Goal: Information Seeking & Learning: Learn about a topic

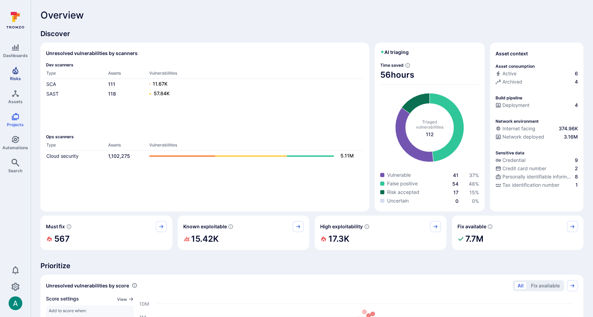
click at [16, 72] on icon "Risks" at bounding box center [15, 71] width 6 height 8
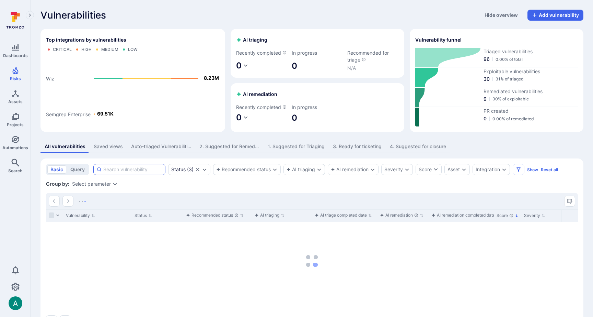
click at [125, 173] on input at bounding box center [132, 169] width 59 height 7
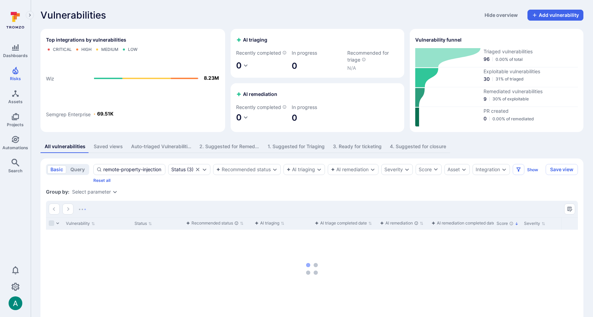
type input "remote-property-injection"
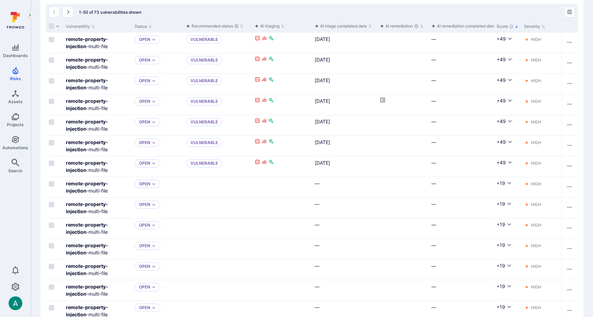
scroll to position [196, 0]
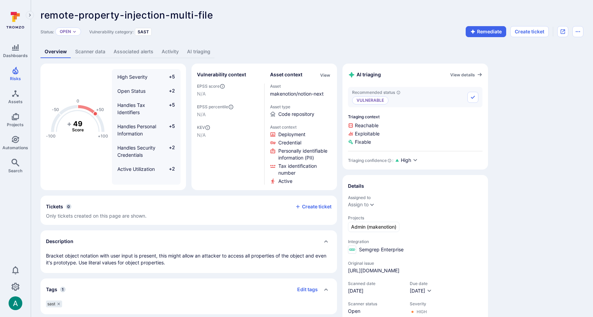
click at [188, 50] on link "AI triaging" at bounding box center [199, 51] width 32 height 13
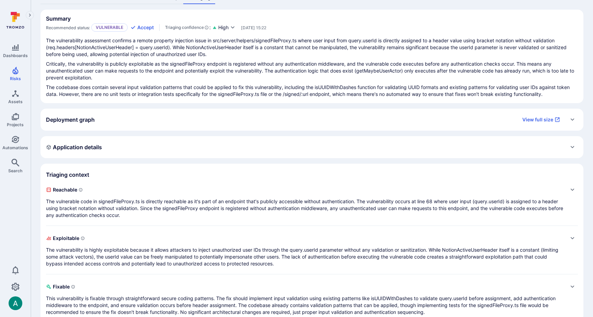
scroll to position [57, 0]
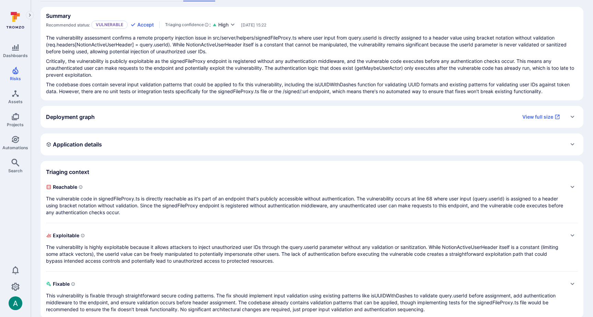
click at [132, 198] on p "The vulnerable code in signedFileProxy.ts is directly reachable as it's part of…" at bounding box center [305, 205] width 519 height 21
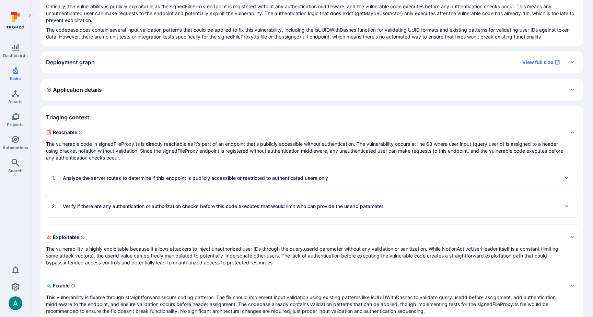
scroll to position [124, 0]
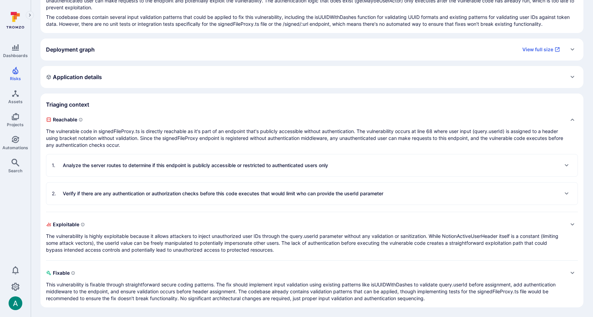
click at [125, 237] on p "The vulnerability is highly exploitable because it allows attackers to inject u…" at bounding box center [305, 243] width 519 height 21
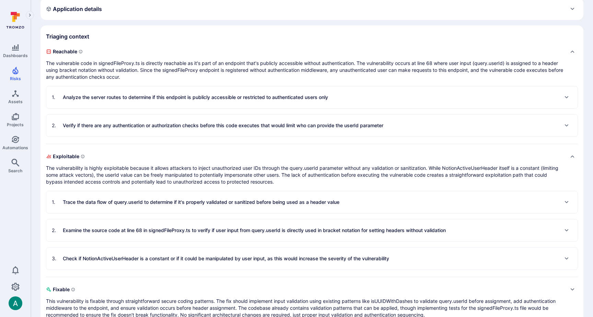
scroll to position [193, 0]
drag, startPoint x: 146, startPoint y: 173, endPoint x: 268, endPoint y: 174, distance: 121.6
click at [260, 176] on p "The vulnerability is highly exploitable because it allows attackers to inject u…" at bounding box center [305, 174] width 519 height 21
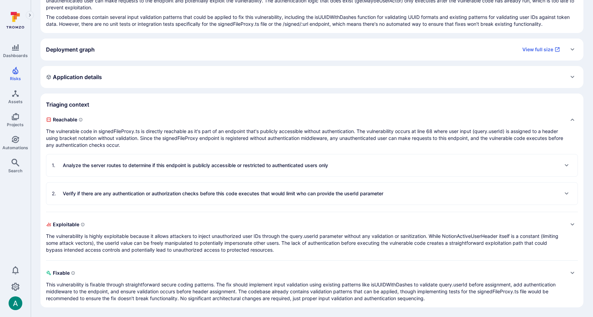
click at [278, 243] on p "The vulnerability is highly exploitable because it allows attackers to inject u…" at bounding box center [305, 243] width 519 height 21
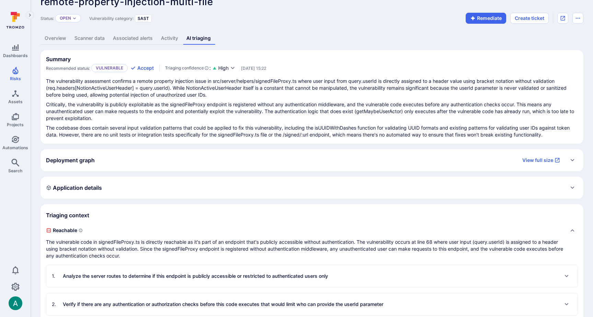
scroll to position [0, 0]
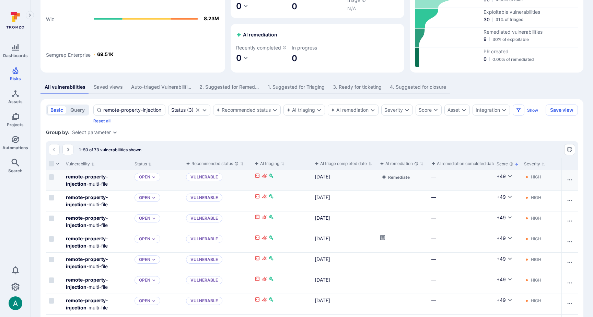
scroll to position [59, 0]
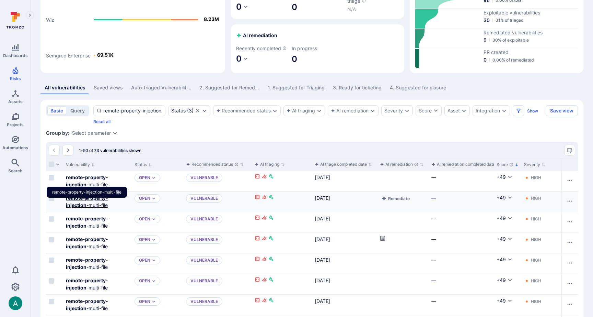
click at [87, 204] on b "remote-property-injection" at bounding box center [87, 201] width 42 height 13
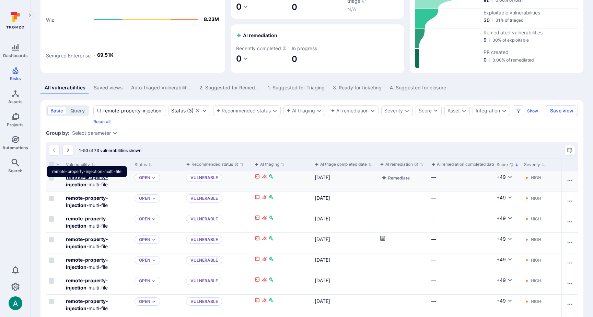
click at [89, 183] on b "remote-property-injection" at bounding box center [87, 180] width 42 height 13
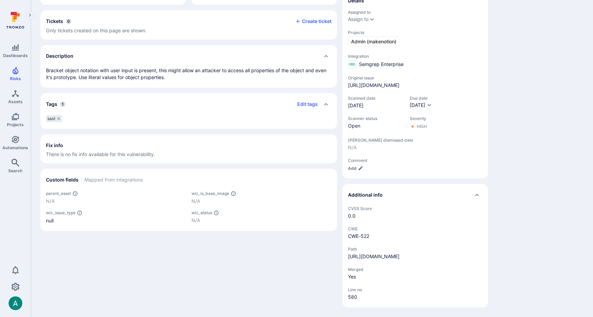
scroll to position [190, 0]
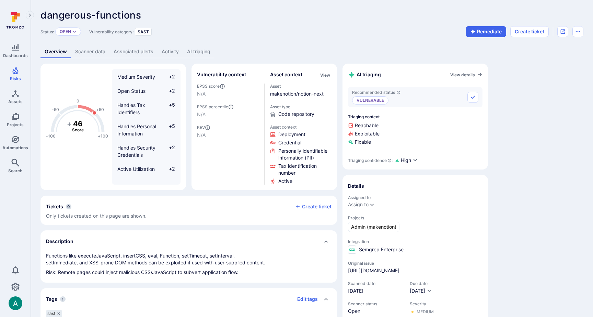
click at [201, 51] on link "AI triaging" at bounding box center [199, 51] width 32 height 13
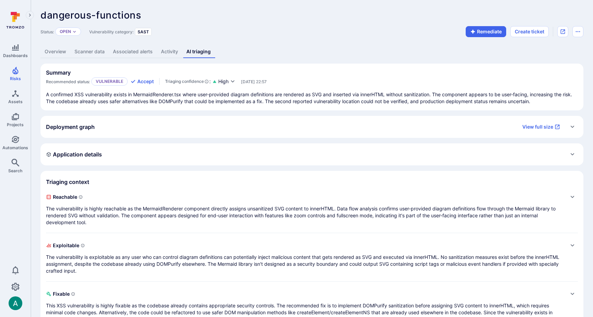
click at [275, 100] on p "A confirmed XSS vulnerability exists in MermaidRenderer.tsx where user-provided…" at bounding box center [312, 98] width 532 height 14
click at [327, 100] on p "A confirmed XSS vulnerability exists in MermaidRenderer.tsx where user-provided…" at bounding box center [312, 98] width 532 height 14
click at [101, 214] on p "The vulnerability is highly reachable as the MermaidRenderer component directly…" at bounding box center [305, 215] width 519 height 21
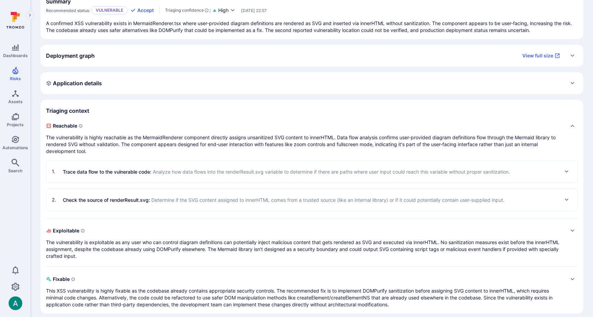
scroll to position [77, 0]
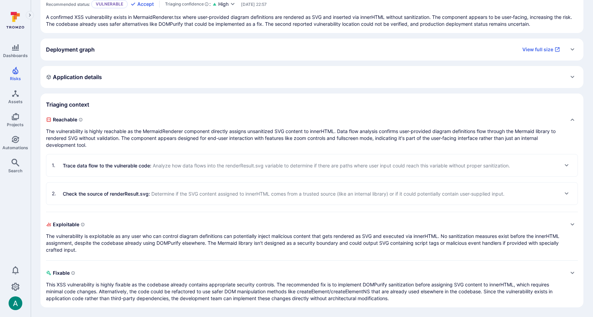
click at [99, 241] on p "The vulnerability is exploitable as any user who can control diagram definition…" at bounding box center [305, 243] width 519 height 21
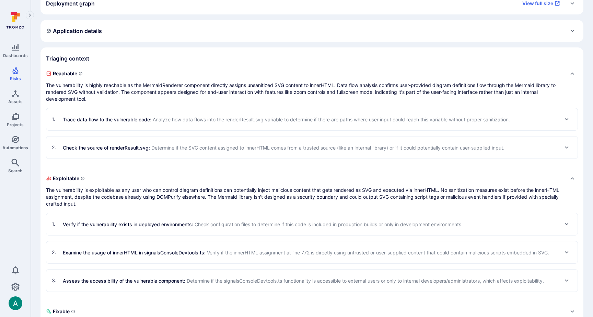
scroll to position [122, 0]
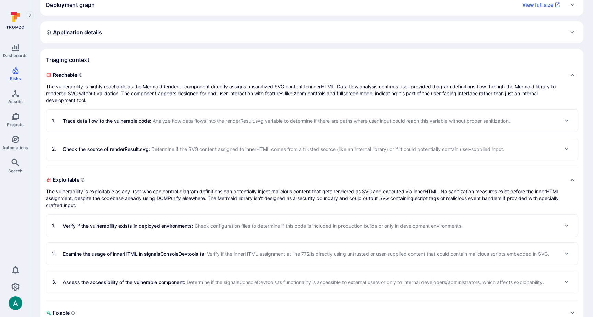
click at [128, 119] on p "Trace data flow to the vulnerable code : Analyze how data flows into the render…" at bounding box center [287, 120] width 448 height 7
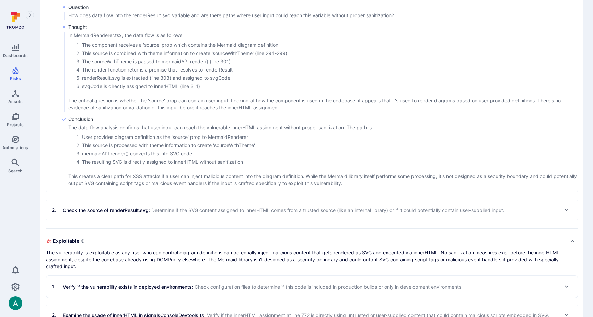
scroll to position [255, 0]
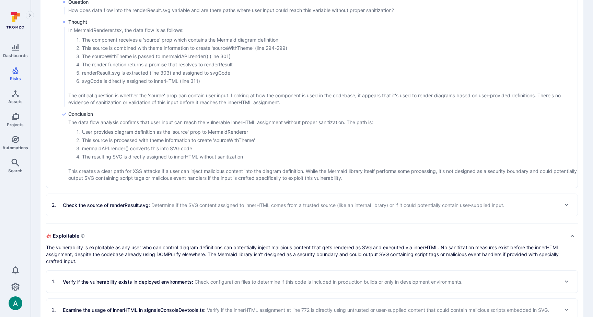
click at [178, 208] on p "Check the source of renderResult.svg : Determine if the SVG content assigned to…" at bounding box center [284, 204] width 442 height 7
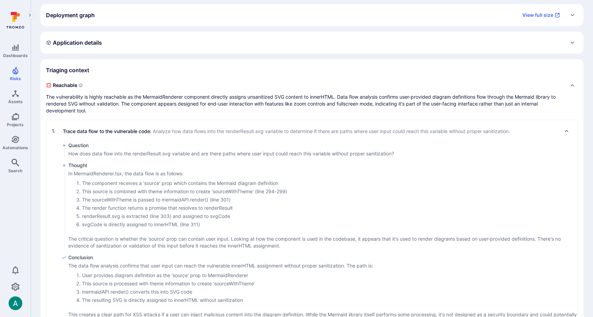
scroll to position [0, 0]
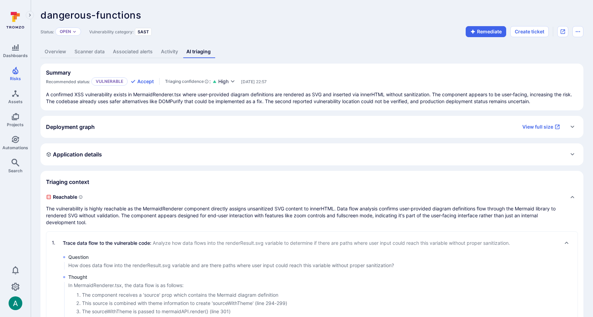
click at [59, 54] on link "Overview" at bounding box center [56, 51] width 30 height 13
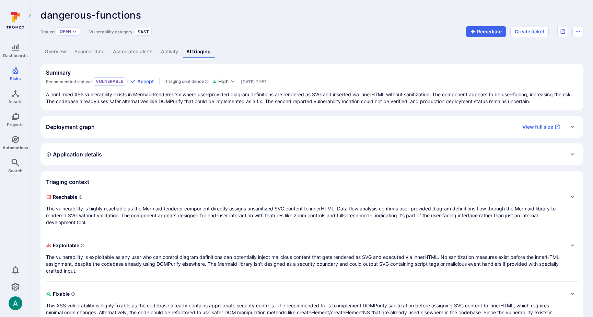
click at [176, 217] on p "The vulnerability is highly reachable as the MermaidRenderer component directly…" at bounding box center [305, 215] width 519 height 21
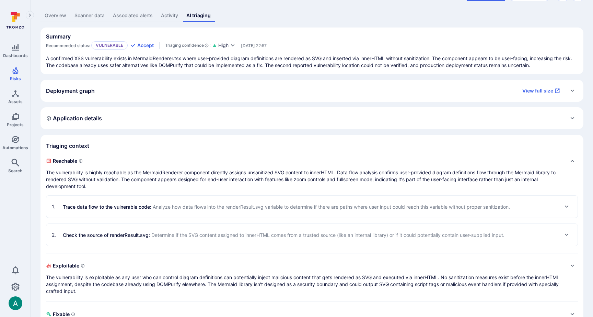
scroll to position [77, 0]
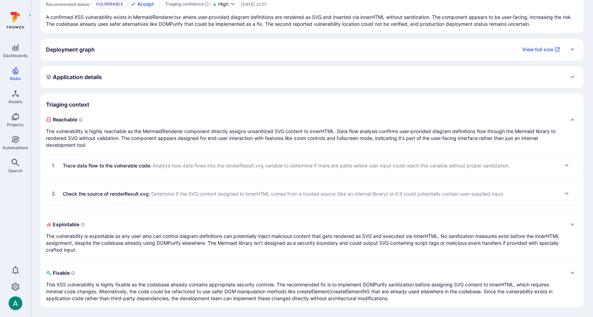
click at [175, 237] on p "The vulnerability is exploitable as any user who can control diagram definition…" at bounding box center [305, 243] width 519 height 21
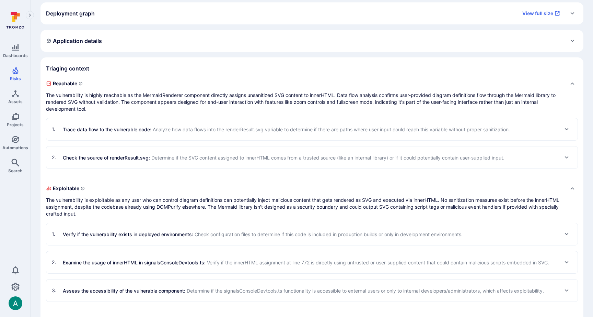
scroll to position [162, 0]
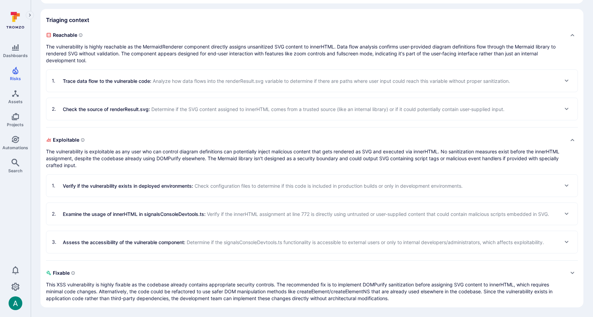
click at [225, 216] on span "Verify if the innerHTML assignment at line 772 is directly using untrusted or u…" at bounding box center [378, 214] width 342 height 6
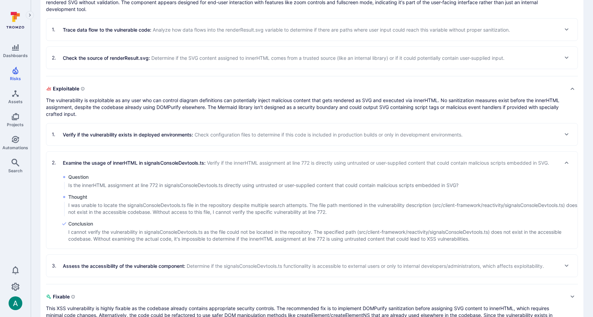
scroll to position [237, 0]
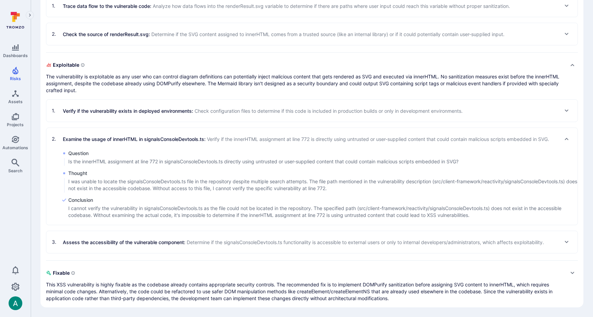
click at [223, 242] on span "Determine if the signalsConsoleDevtools.ts functionality is accessible to exter…" at bounding box center [366, 242] width 358 height 6
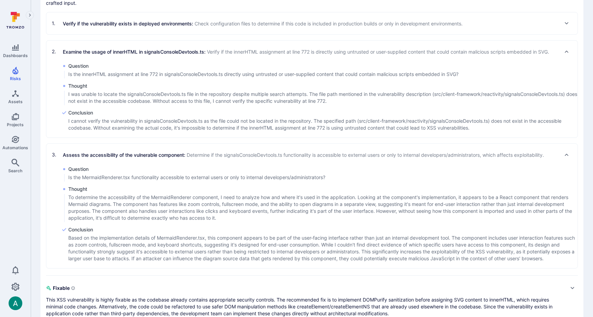
scroll to position [326, 0]
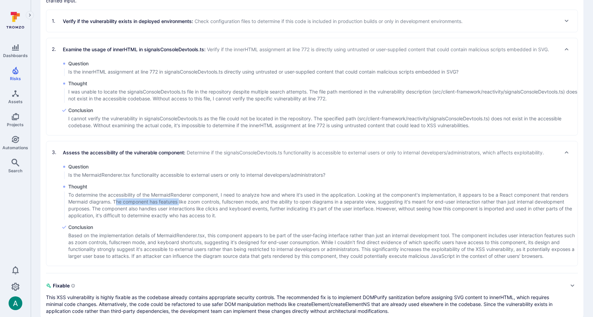
drag, startPoint x: 117, startPoint y: 198, endPoint x: 180, endPoint y: 199, distance: 62.9
click at [180, 199] on p "To determine the accessibility of the MermaidRenderer component, I need to anal…" at bounding box center [323, 204] width 510 height 27
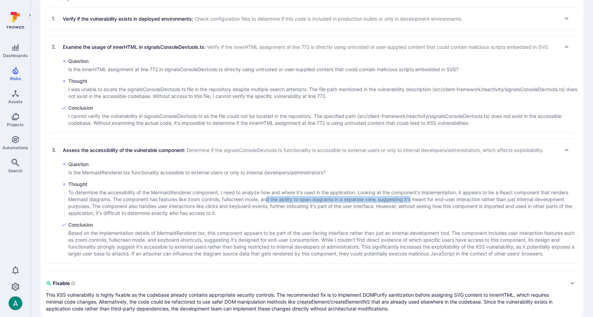
scroll to position [328, 0]
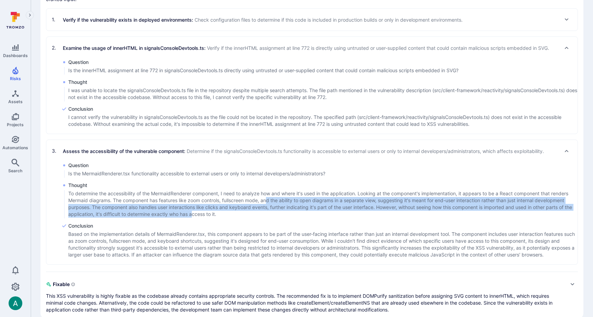
drag, startPoint x: 275, startPoint y: 200, endPoint x: 202, endPoint y: 212, distance: 74.8
click at [202, 212] on p "To determine the accessibility of the MermaidRenderer component, I need to anal…" at bounding box center [323, 203] width 510 height 27
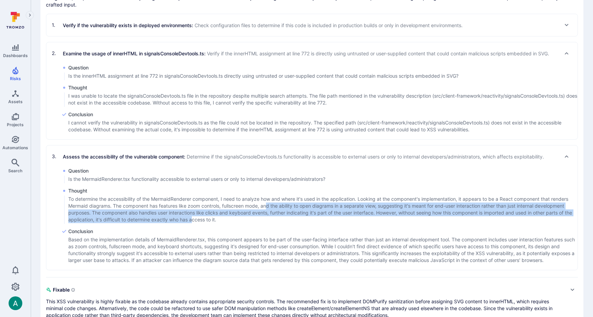
scroll to position [321, 0]
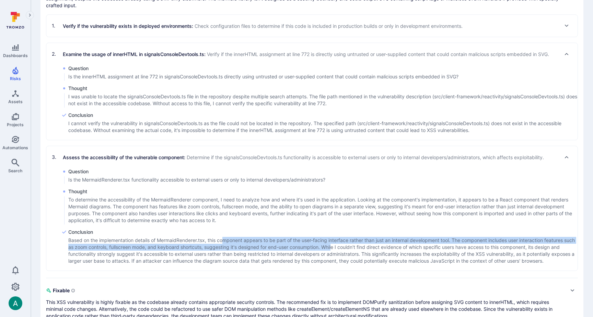
drag, startPoint x: 226, startPoint y: 240, endPoint x: 348, endPoint y: 248, distance: 122.8
click at [348, 248] on p "Based on the implementation details of MermaidRenderer.tsx, this component appe…" at bounding box center [323, 250] width 510 height 27
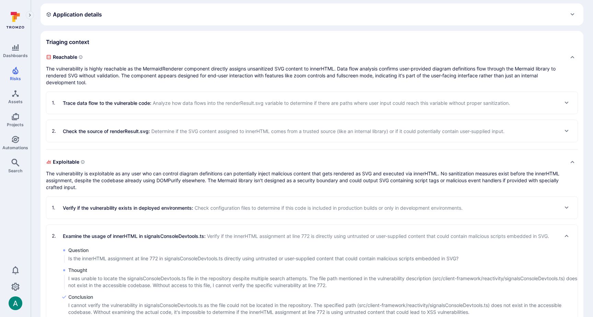
scroll to position [129, 0]
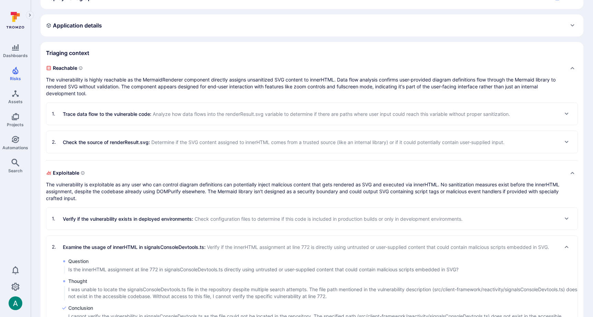
click at [175, 116] on span "Analyze how data flows into the renderResult.svg variable to determine if there…" at bounding box center [332, 114] width 358 height 6
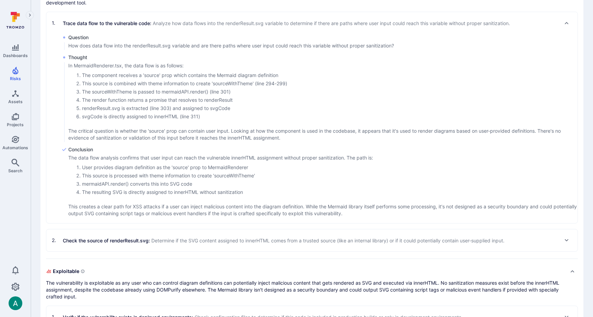
scroll to position [229, 0]
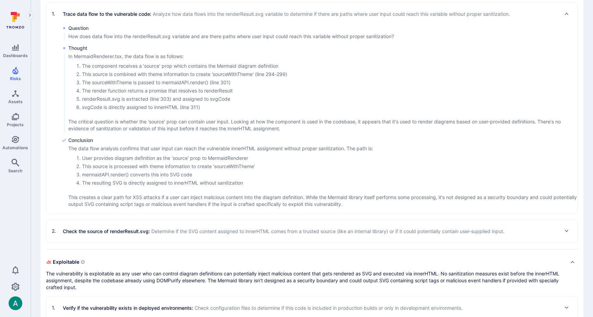
click at [196, 202] on p "This creates a clear path for XSS attacks if a user can inject malicious conten…" at bounding box center [323, 201] width 510 height 14
click at [165, 194] on p "This creates a clear path for XSS attacks if a user can inject malicious conten…" at bounding box center [323, 201] width 510 height 14
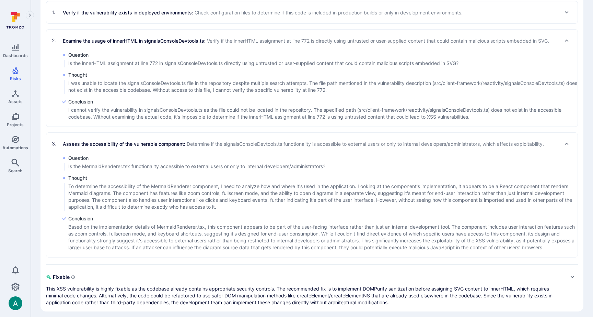
scroll to position [528, 0]
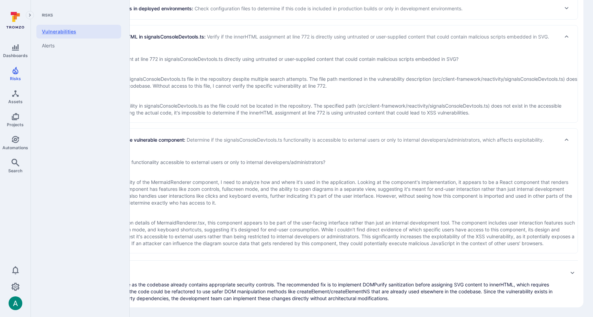
click at [61, 32] on link "Vulnerabilities" at bounding box center [78, 32] width 85 height 14
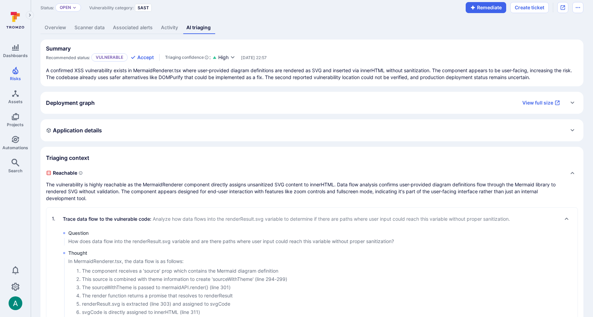
scroll to position [0, 0]
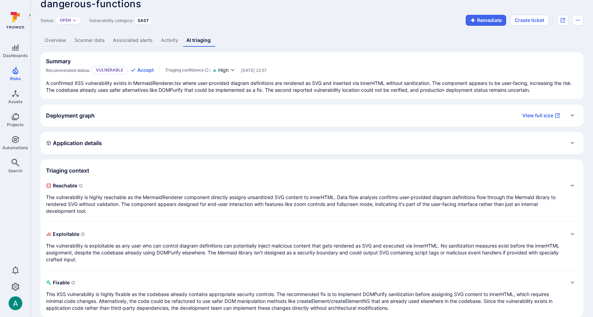
scroll to position [21, 0]
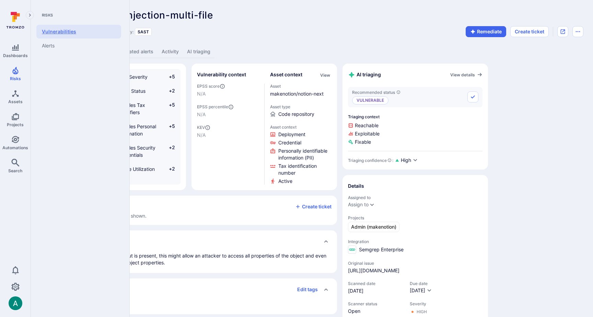
click at [65, 33] on link "Vulnerabilities" at bounding box center [78, 32] width 85 height 14
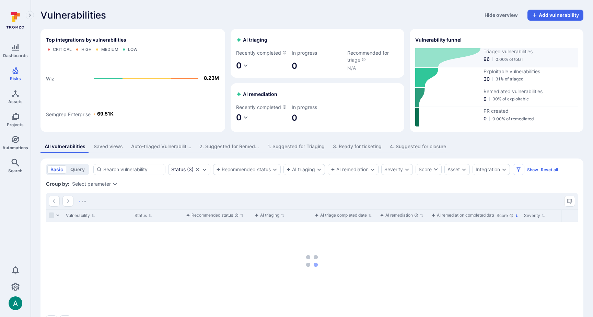
click at [446, 50] on icon at bounding box center [448, 57] width 65 height 19
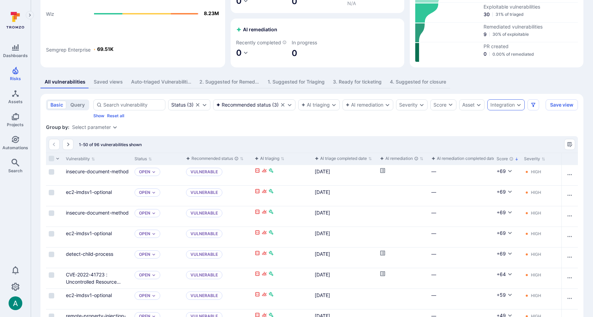
click at [501, 108] on div "Integration" at bounding box center [503, 104] width 24 height 5
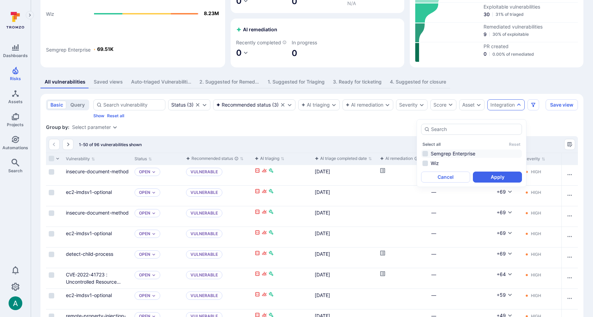
click at [463, 154] on li "Semgrep Enterprise" at bounding box center [471, 153] width 101 height 8
click at [494, 178] on button "Apply" at bounding box center [497, 176] width 49 height 11
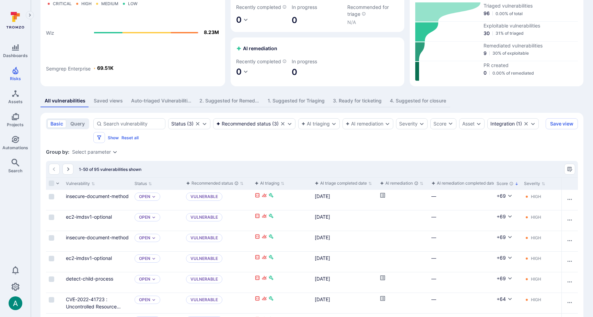
click at [225, 155] on div "Group by: Select parameter" at bounding box center [312, 151] width 532 height 7
click at [112, 155] on icon "Expand dropdown" at bounding box center [114, 151] width 5 height 5
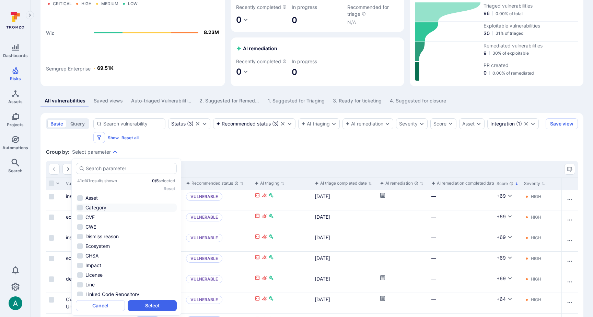
click at [110, 204] on li "Category" at bounding box center [126, 207] width 101 height 8
click at [160, 307] on button "Select" at bounding box center [152, 305] width 49 height 11
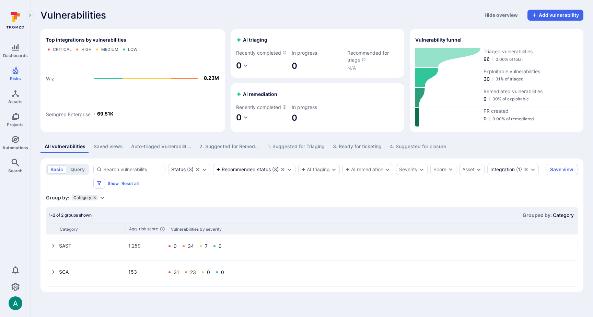
click at [53, 274] on icon "select group" at bounding box center [53, 271] width 5 height 5
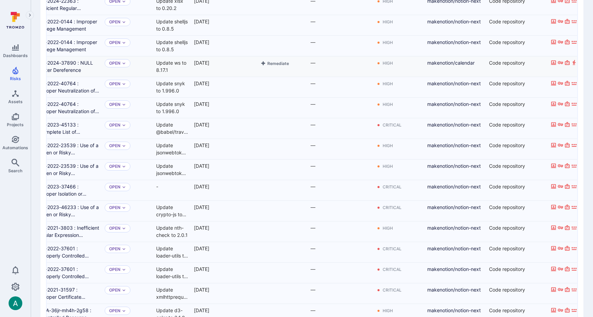
scroll to position [435, 0]
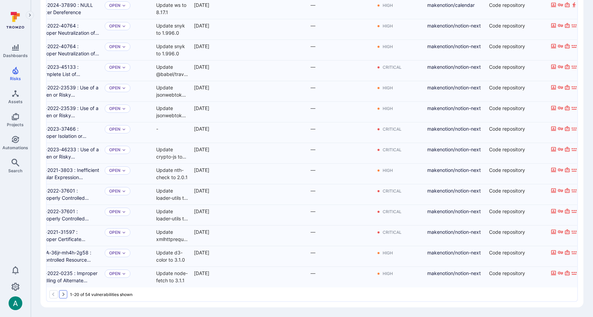
click at [65, 294] on icon "Go to the next page" at bounding box center [62, 293] width 5 height 5
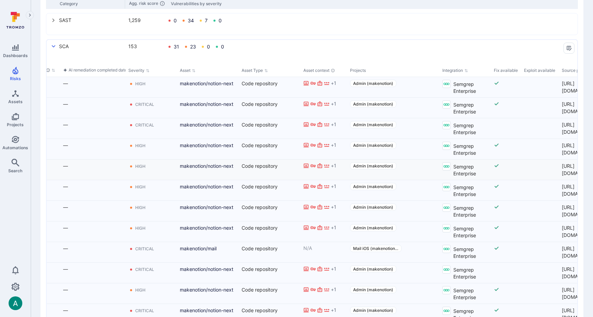
scroll to position [0, 0]
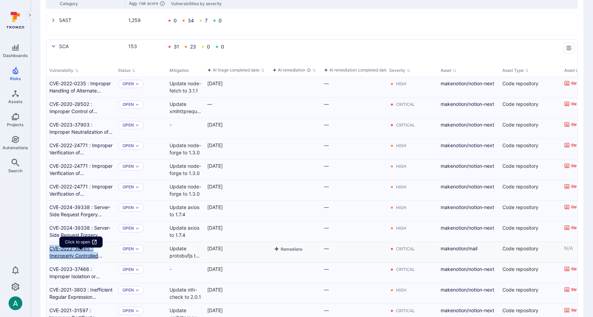
click at [69, 256] on link "CVE-2023-36665 : Improperly Controlled Modification of Object Prototype Attribu…" at bounding box center [80, 252] width 63 height 14
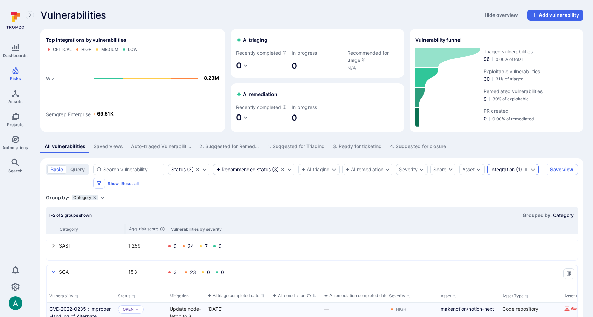
click at [504, 172] on div "Integration" at bounding box center [503, 169] width 24 height 5
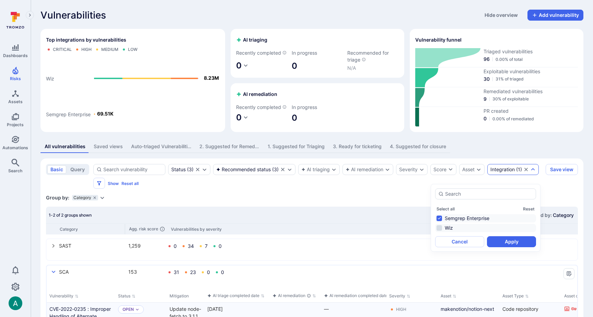
drag, startPoint x: 471, startPoint y: 218, endPoint x: 451, endPoint y: 226, distance: 21.6
click at [471, 218] on li "Semgrep Enterprise" at bounding box center [486, 218] width 101 height 8
click at [449, 228] on li "Wiz" at bounding box center [486, 228] width 101 height 8
click at [517, 244] on button "Apply" at bounding box center [511, 241] width 49 height 11
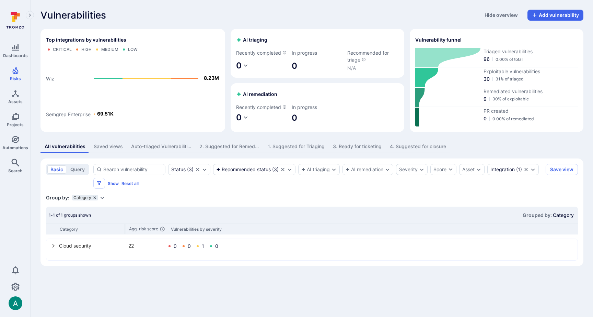
click at [93, 200] on icon "grouping parameters" at bounding box center [95, 197] width 4 height 4
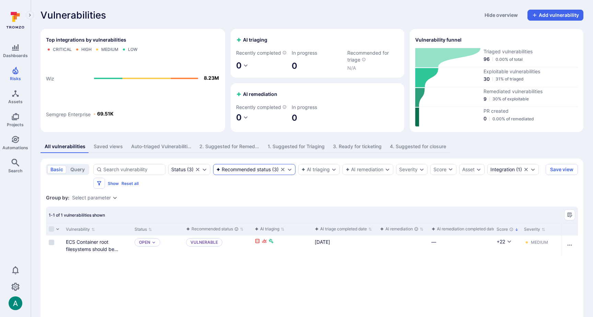
click at [247, 172] on div "Recommended status" at bounding box center [243, 169] width 55 height 5
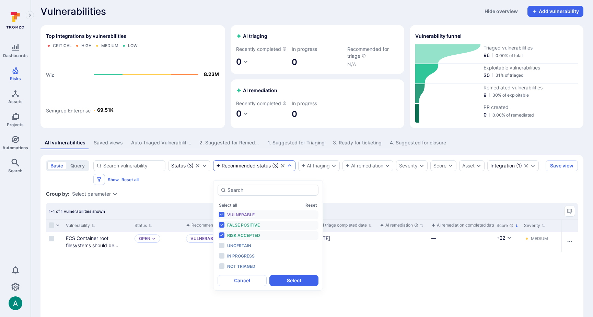
click at [234, 214] on span "Vulnerable" at bounding box center [240, 214] width 27 height 5
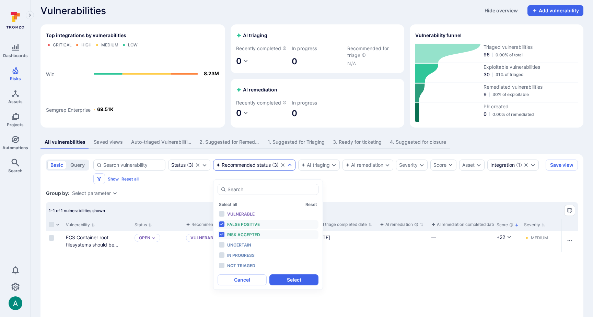
click at [236, 225] on span "False positive" at bounding box center [243, 224] width 33 height 5
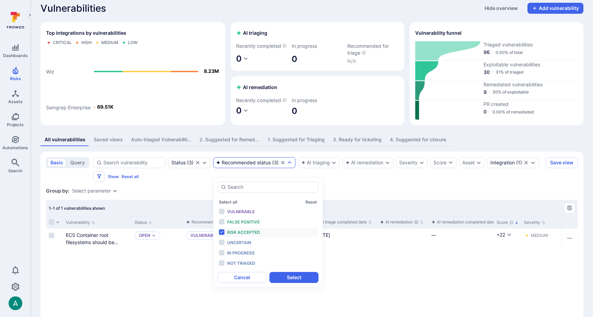
click at [237, 234] on span "Risk accepted" at bounding box center [243, 231] width 33 height 5
click at [240, 263] on span "Not triaged" at bounding box center [241, 262] width 28 height 5
drag, startPoint x: 298, startPoint y: 277, endPoint x: 365, endPoint y: 271, distance: 67.3
click at [298, 277] on button "Select" at bounding box center [294, 276] width 49 height 11
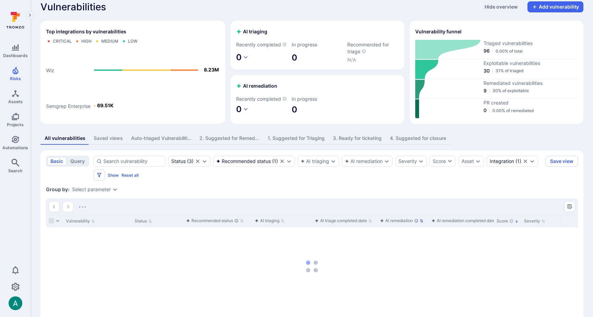
scroll to position [8, 0]
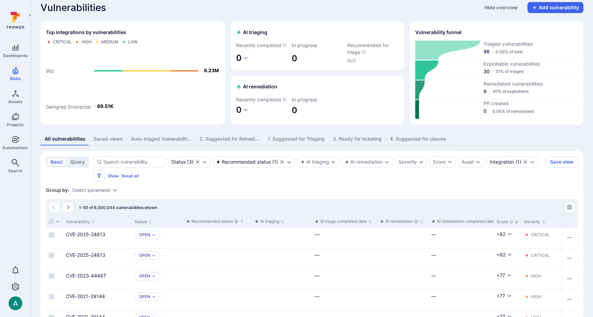
click at [105, 193] on div "Select parameter" at bounding box center [91, 189] width 39 height 5
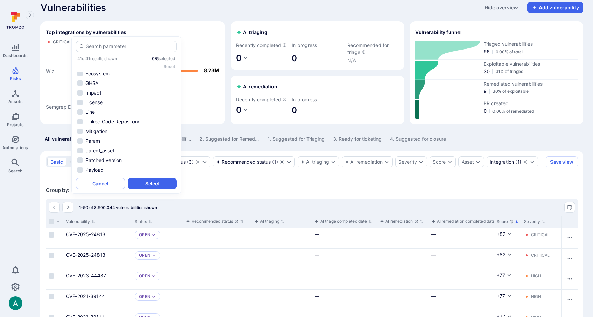
scroll to position [0, 0]
click at [91, 75] on li "Asset" at bounding box center [126, 76] width 101 height 8
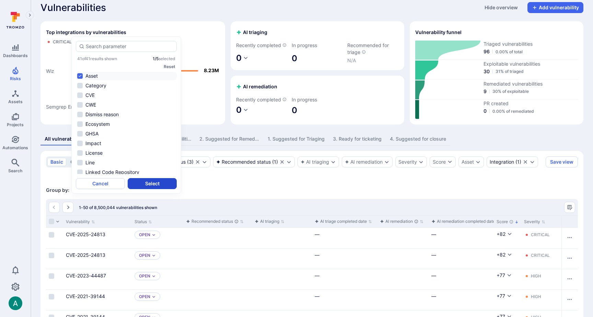
click at [158, 185] on button "Select" at bounding box center [152, 183] width 49 height 11
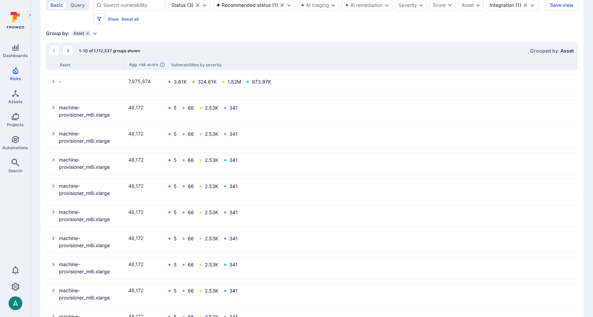
scroll to position [168, 0]
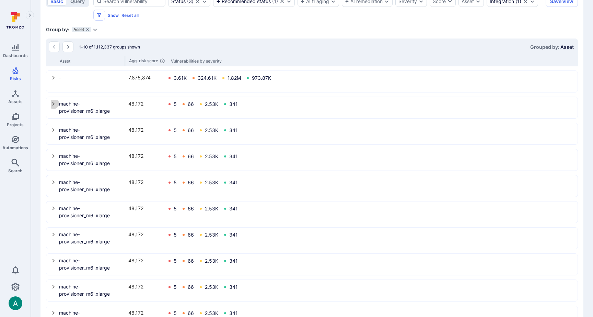
click at [51, 106] on icon "select group" at bounding box center [53, 103] width 5 height 5
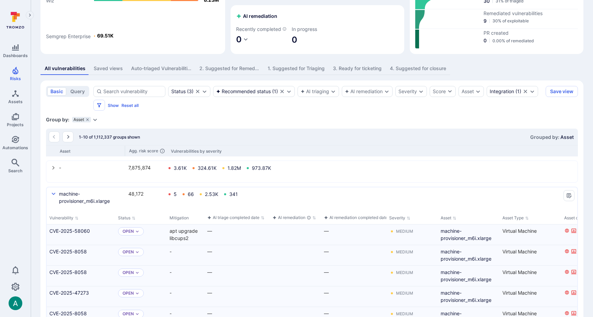
scroll to position [0, 0]
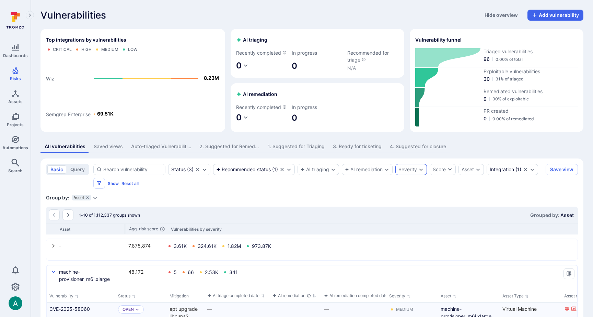
click at [414, 172] on div "Severity" at bounding box center [408, 169] width 19 height 5
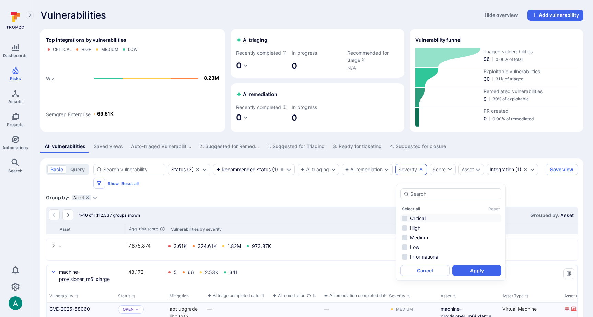
click at [418, 218] on li "Critical" at bounding box center [451, 218] width 101 height 8
click at [477, 266] on button "Apply" at bounding box center [477, 270] width 49 height 11
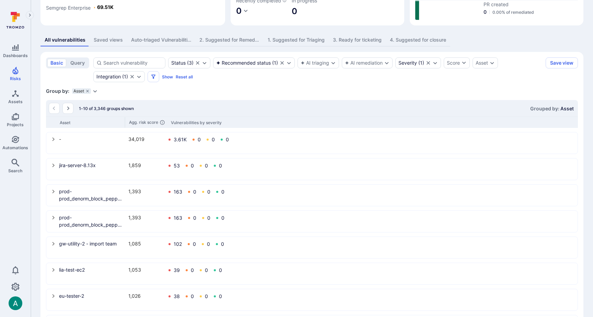
scroll to position [108, 0]
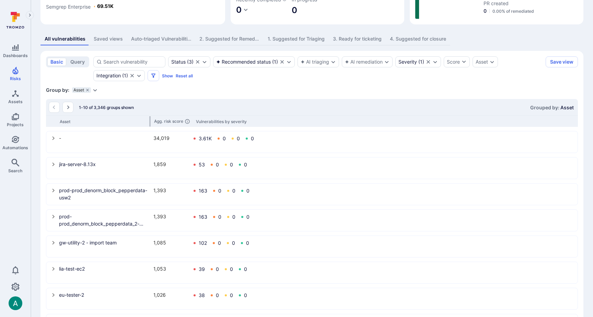
drag, startPoint x: 124, startPoint y: 128, endPoint x: 149, endPoint y: 126, distance: 25.1
click at [150, 126] on div at bounding box center [150, 121] width 1 height 10
click at [95, 91] on icon "Expand dropdown" at bounding box center [95, 90] width 4 height 2
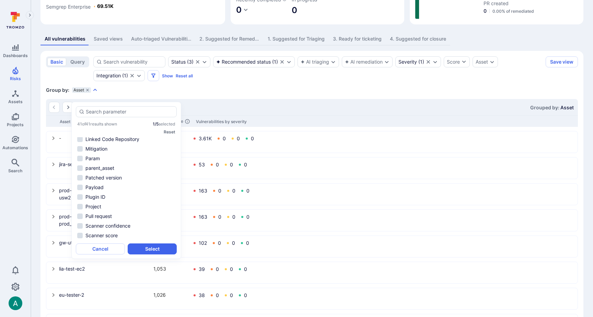
scroll to position [131, 0]
click at [126, 189] on li "Mitigation" at bounding box center [126, 188] width 101 height 8
click at [158, 249] on button "Select" at bounding box center [152, 248] width 49 height 11
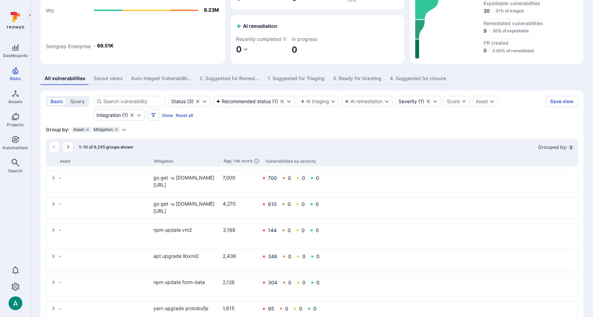
scroll to position [201, 0]
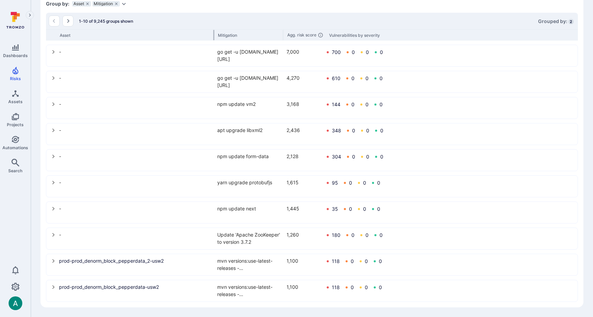
drag, startPoint x: 150, startPoint y: 35, endPoint x: 214, endPoint y: 38, distance: 63.9
click at [214, 38] on div at bounding box center [214, 35] width 1 height 10
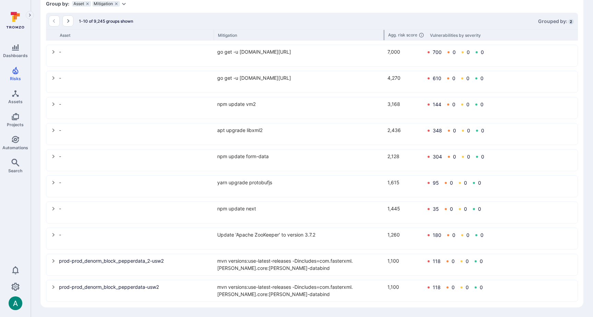
drag, startPoint x: 283, startPoint y: 33, endPoint x: 384, endPoint y: 29, distance: 101.0
click at [384, 30] on div at bounding box center [384, 35] width 1 height 10
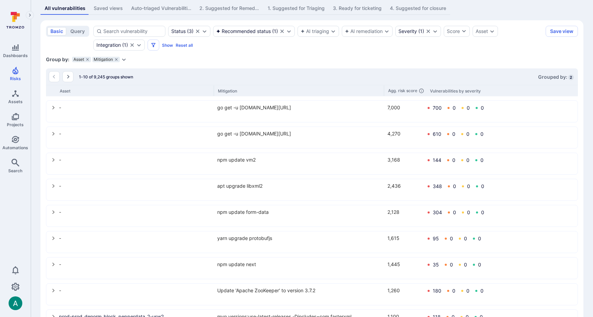
scroll to position [136, 0]
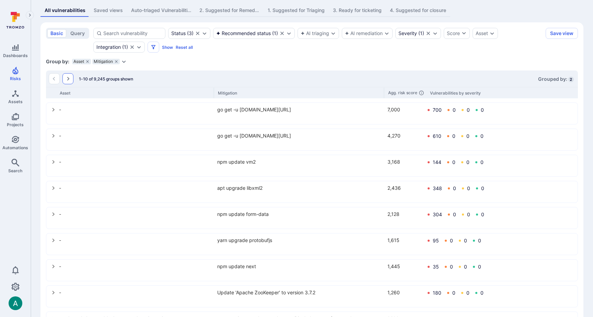
click at [69, 81] on icon "Go to the next page" at bounding box center [67, 78] width 5 height 5
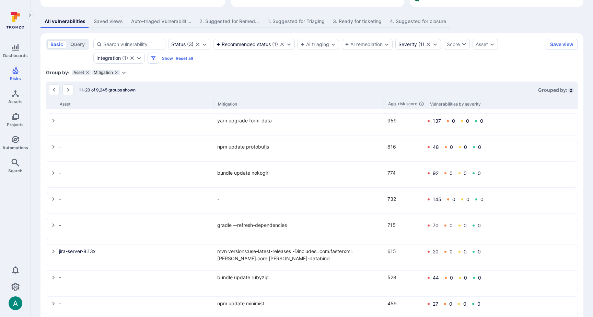
scroll to position [120, 0]
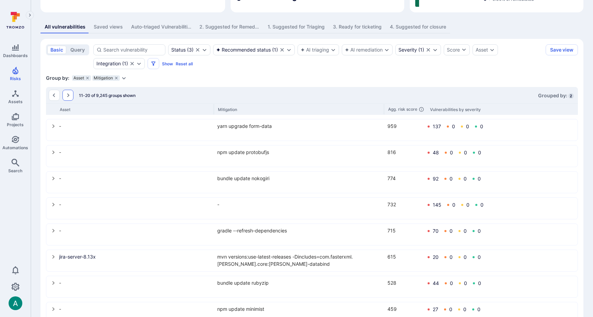
click at [68, 98] on icon "Go to the next page" at bounding box center [67, 94] width 5 height 5
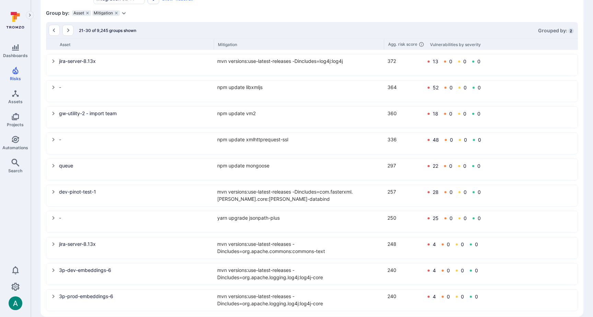
scroll to position [186, 0]
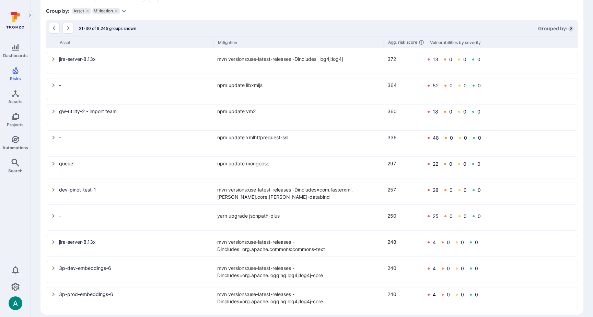
click at [52, 166] on icon "select group" at bounding box center [53, 163] width 5 height 5
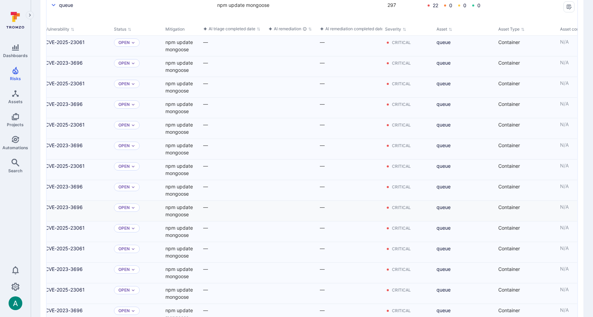
scroll to position [0, 0]
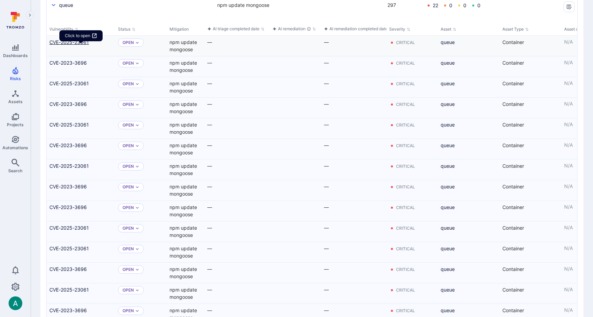
click at [84, 46] on link "CVE-2025-23061" at bounding box center [80, 41] width 63 height 7
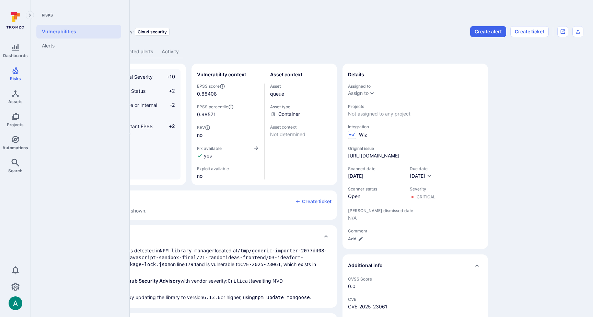
click at [84, 32] on link "Vulnerabilities" at bounding box center [78, 32] width 85 height 14
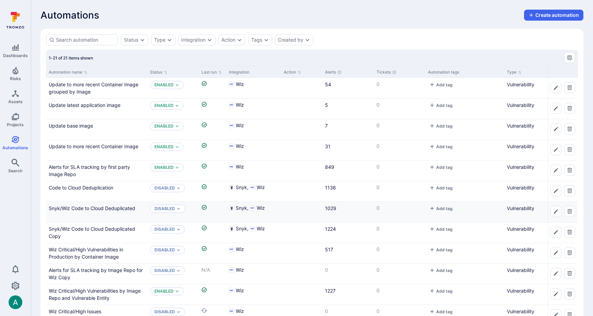
scroll to position [0, 3]
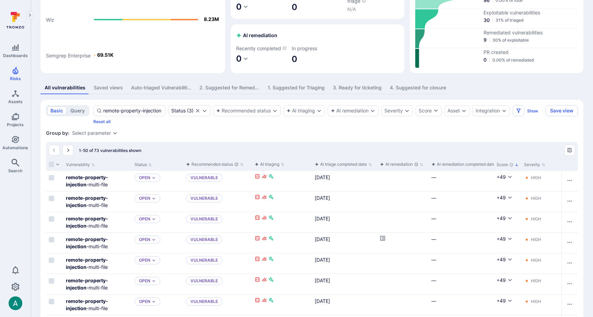
scroll to position [59, 0]
